Goal: Task Accomplishment & Management: Use online tool/utility

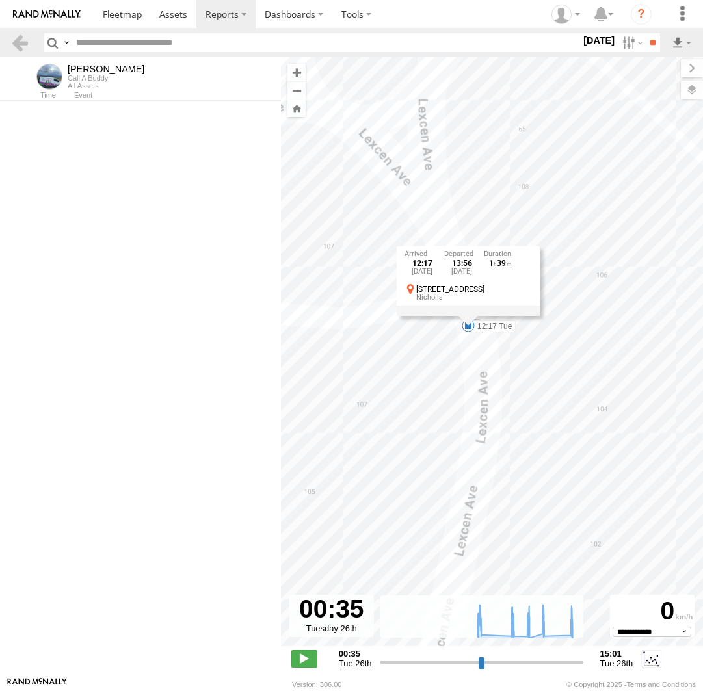
select select "**********"
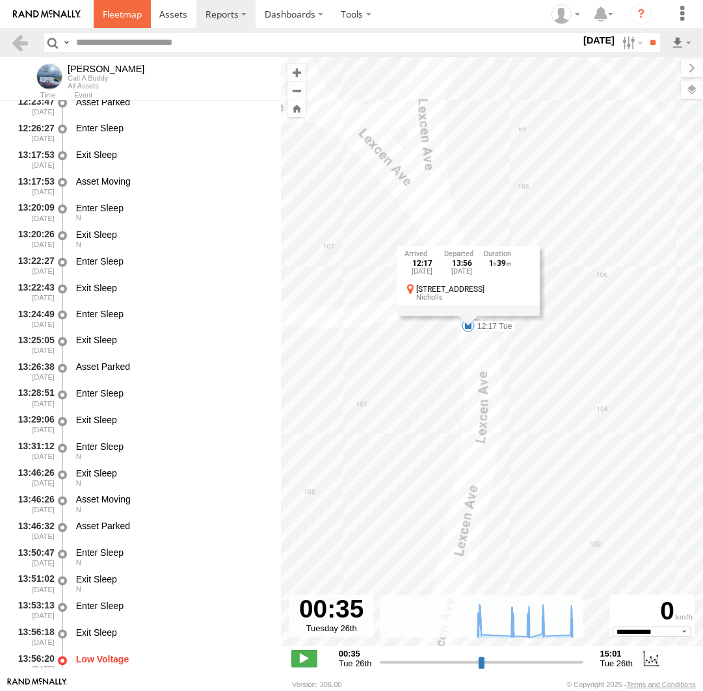
click at [131, 21] on link at bounding box center [122, 14] width 57 height 28
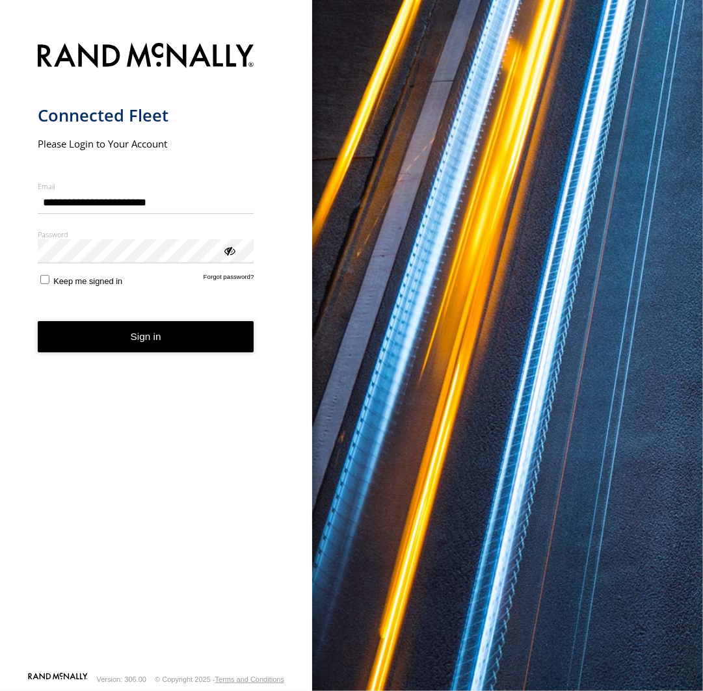
click at [156, 342] on button "Sign in" at bounding box center [146, 337] width 217 height 32
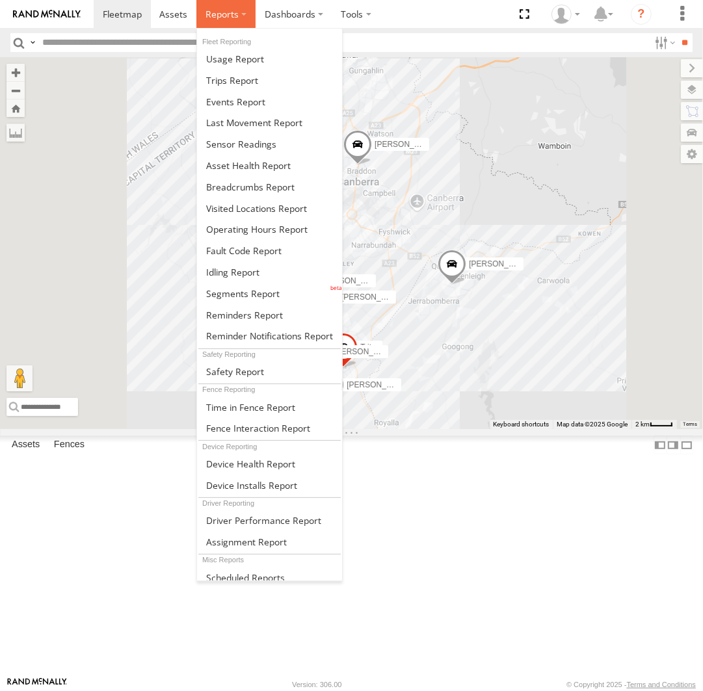
click at [213, 7] on label at bounding box center [225, 14] width 59 height 28
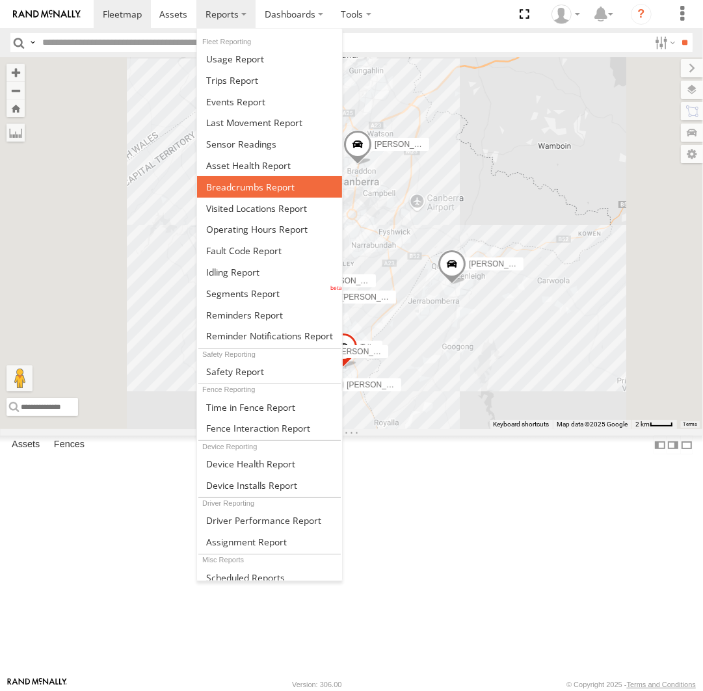
click at [248, 183] on span at bounding box center [250, 187] width 88 height 12
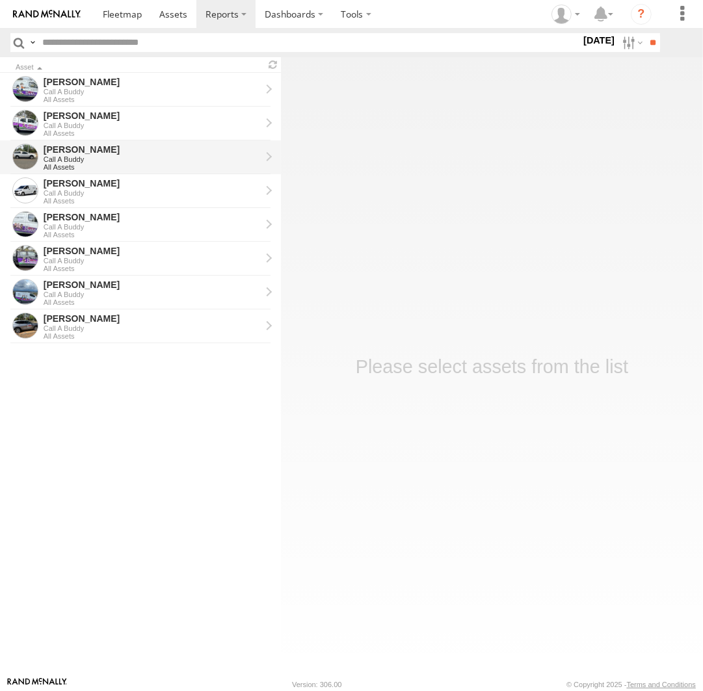
click at [124, 152] on div "[PERSON_NAME]" at bounding box center [152, 150] width 217 height 12
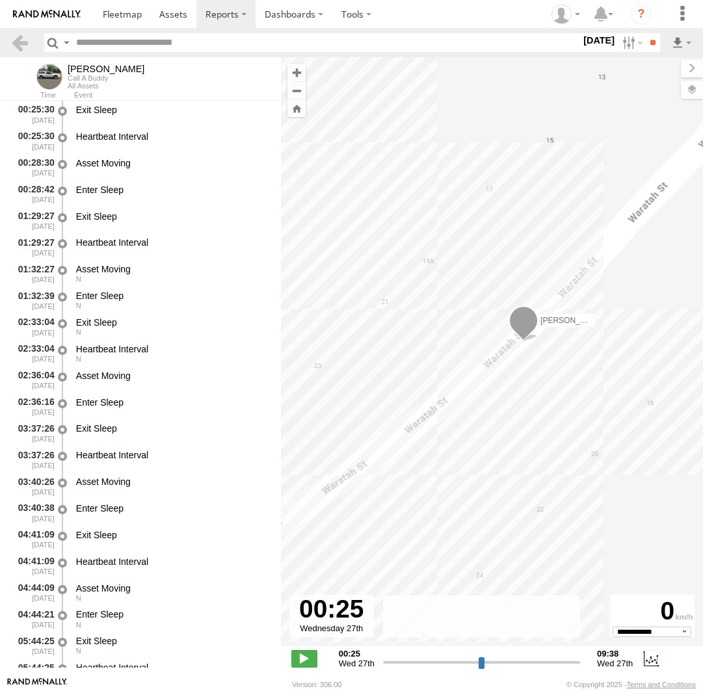
select select "**********"
click at [0, 0] on label at bounding box center [0, 0] width 0 height 0
click at [653, 42] on input "**" at bounding box center [652, 42] width 15 height 19
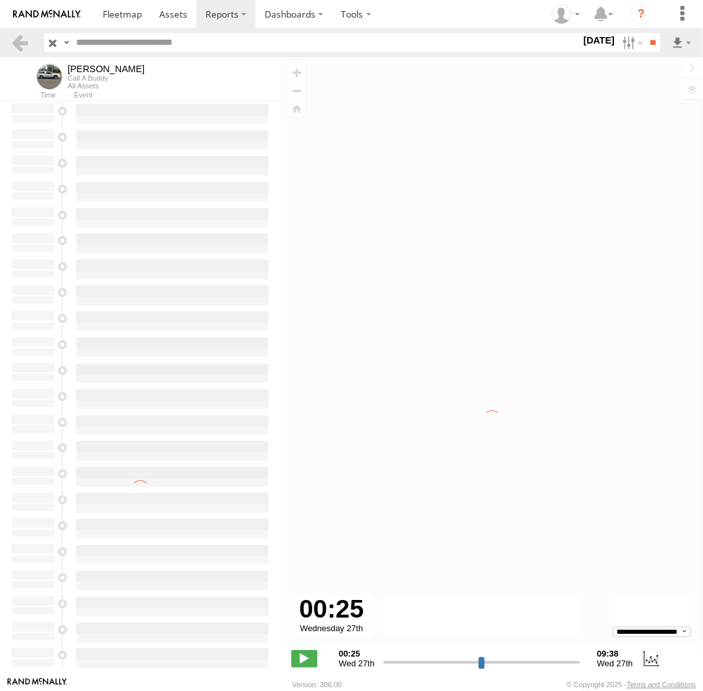
type input "**********"
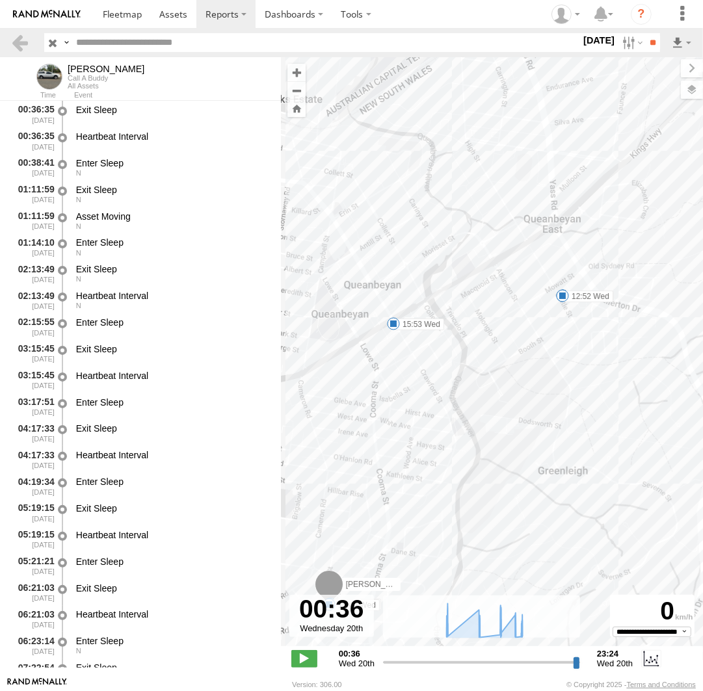
click at [562, 295] on span at bounding box center [562, 295] width 13 height 13
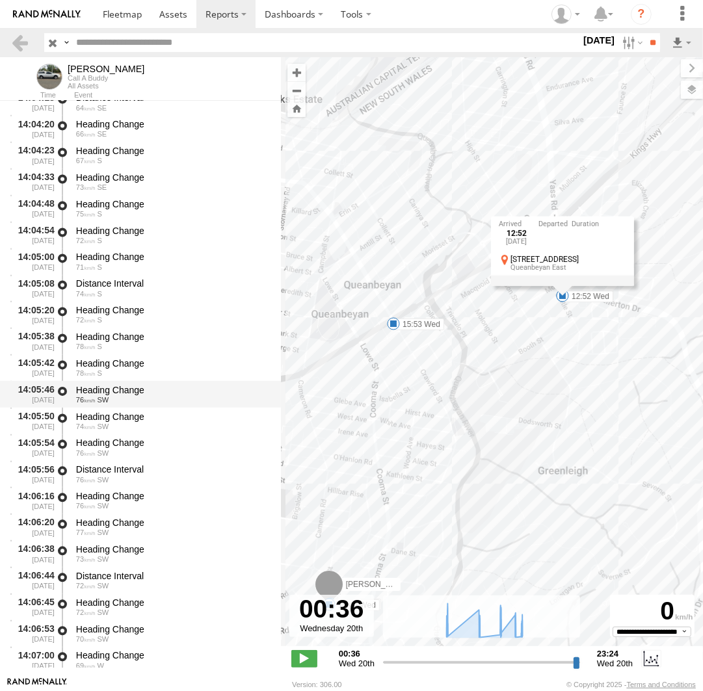
scroll to position [9311, 0]
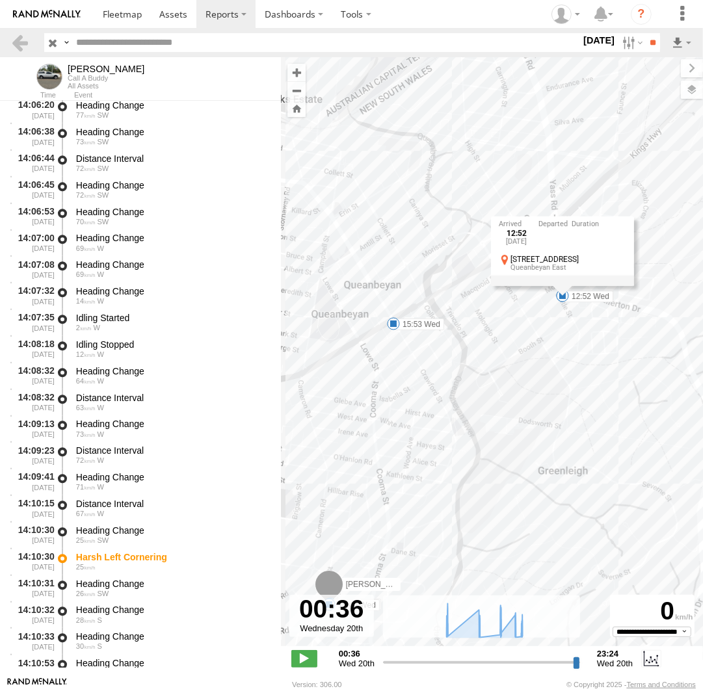
click at [544, 302] on div "Andrew 07:57 Wed 11:43 Wed 12:33 Wed 12:43 Wed 12:52 Wed 14:10 Wed 14:11 Wed 14…" at bounding box center [492, 358] width 422 height 603
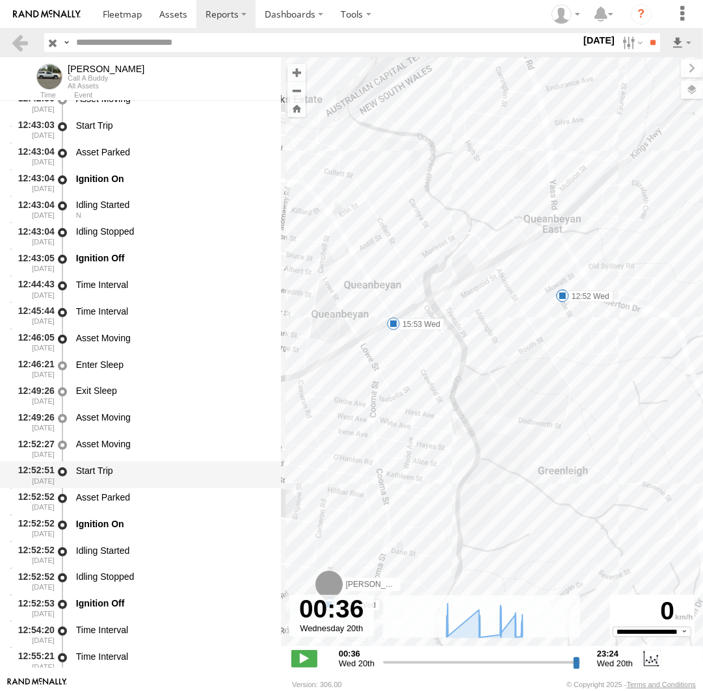
scroll to position [7521, 0]
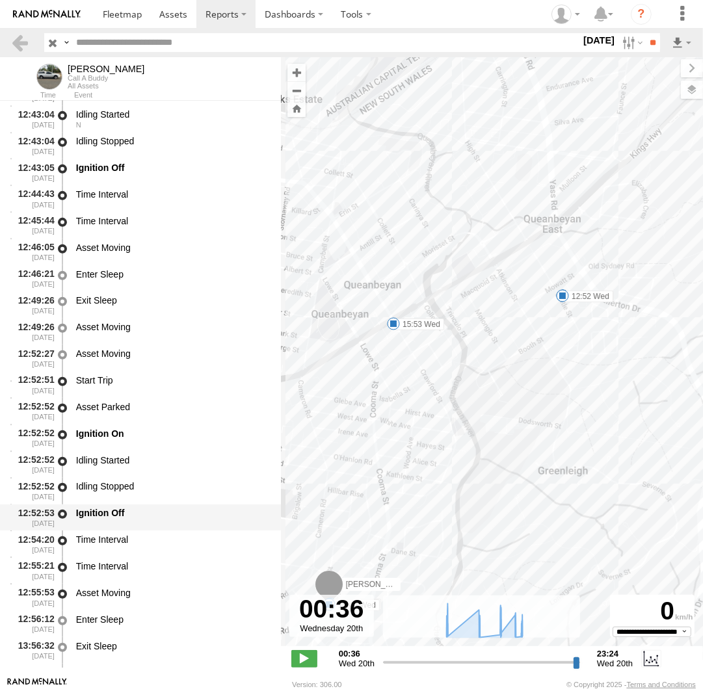
click at [135, 516] on div "Ignition Off" at bounding box center [172, 513] width 192 height 12
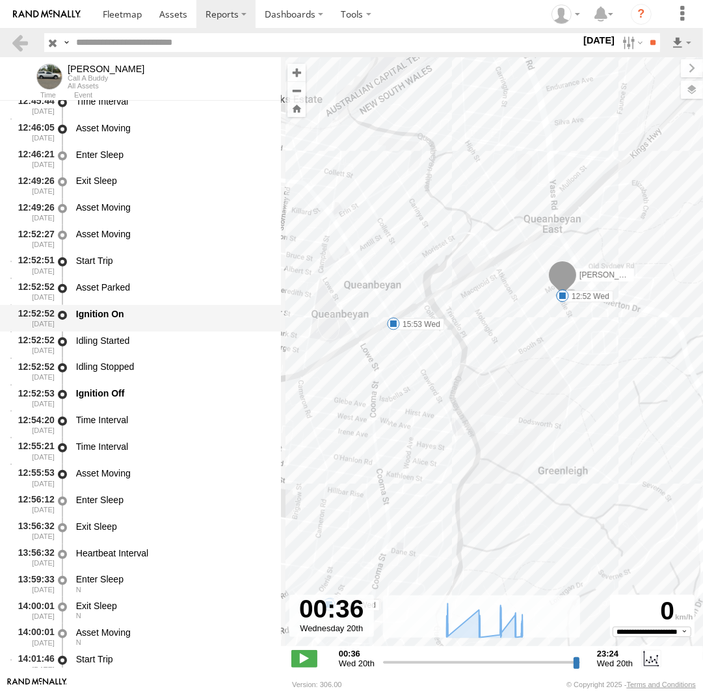
scroll to position [7819, 0]
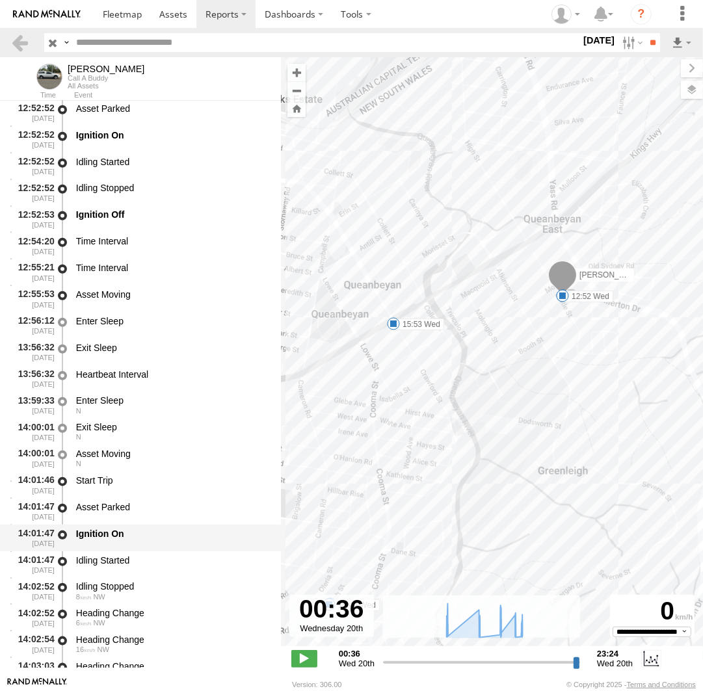
click at [112, 539] on div "Ignition On" at bounding box center [172, 534] width 192 height 12
click at [116, 568] on div "Idling Started" at bounding box center [172, 565] width 196 height 24
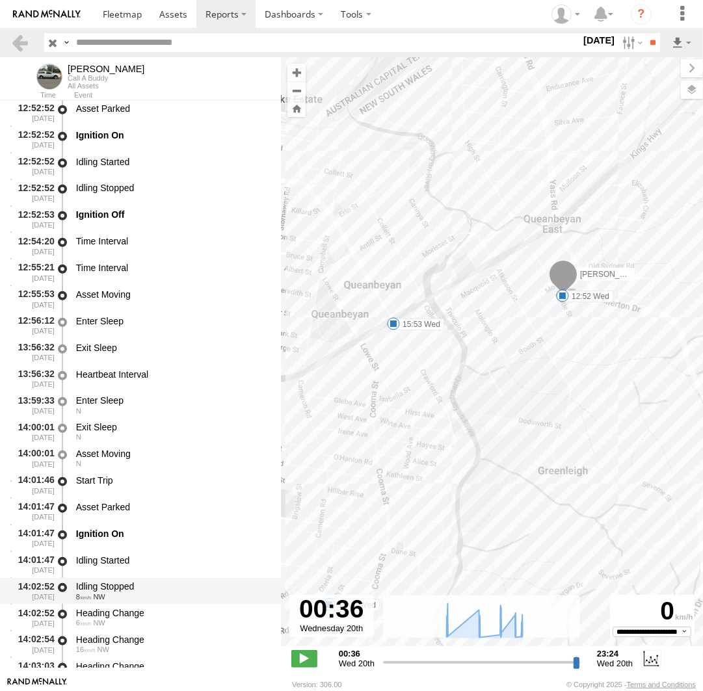
click at [118, 590] on div "Idling Stopped" at bounding box center [172, 587] width 192 height 12
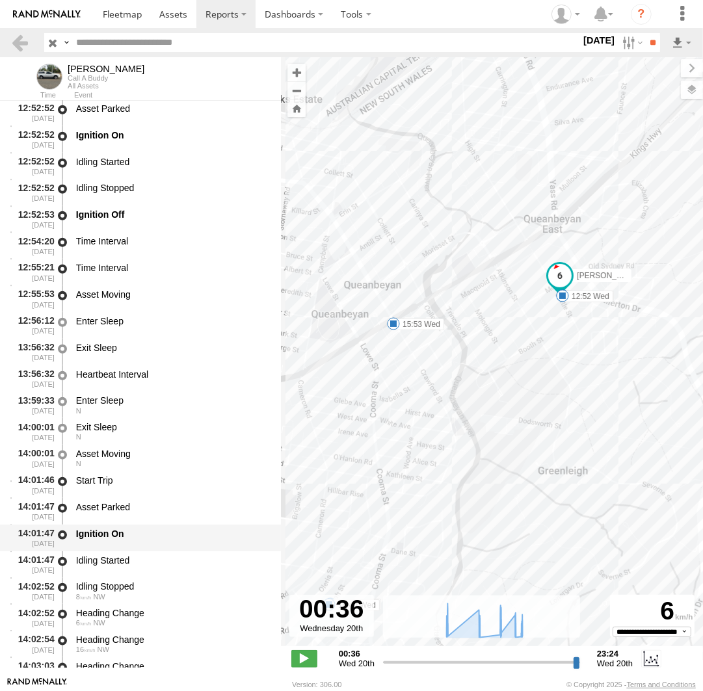
click at [122, 535] on div "Ignition On" at bounding box center [172, 534] width 192 height 12
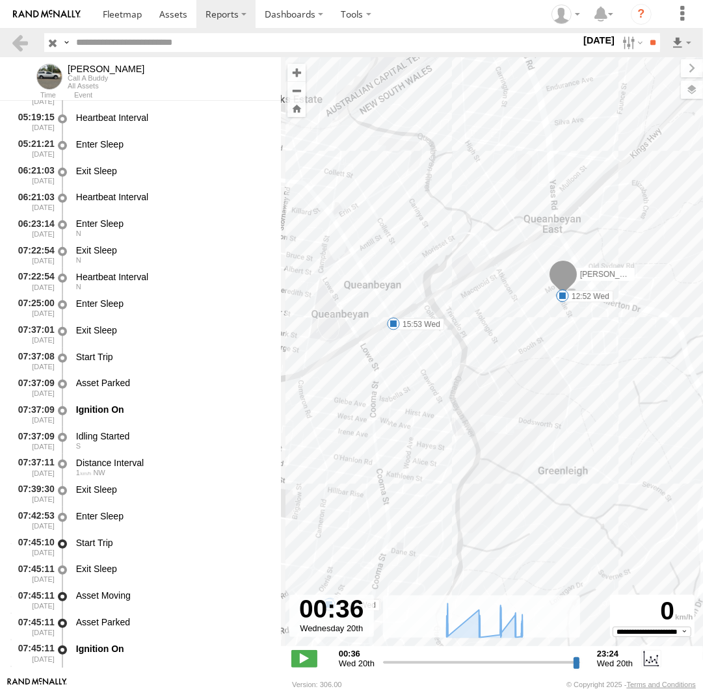
scroll to position [0, 0]
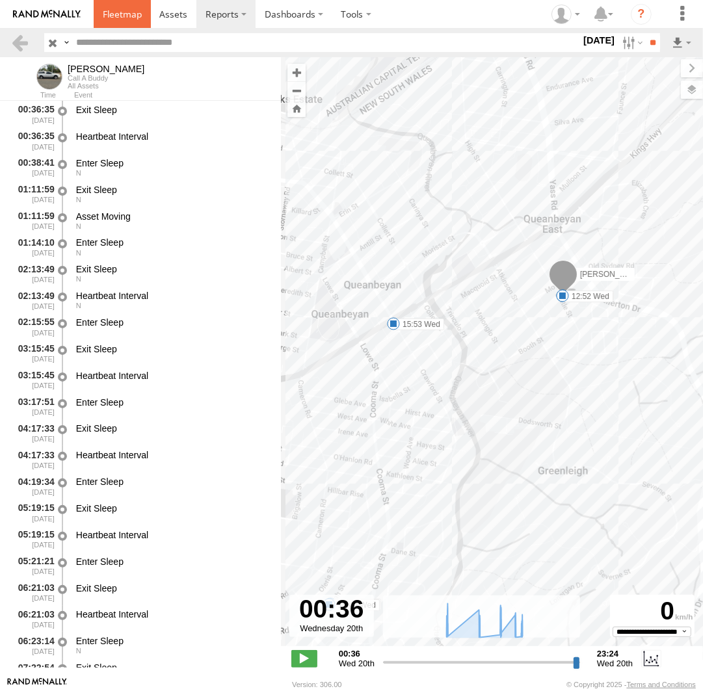
click at [121, 18] on span at bounding box center [122, 14] width 39 height 12
